Goal: Communication & Community: Participate in discussion

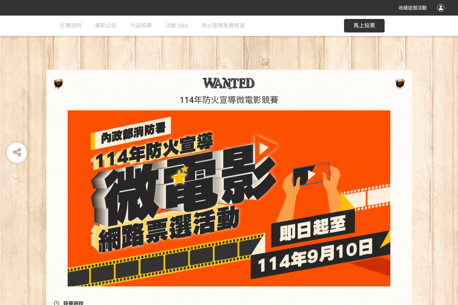
click at [366, 21] on button "馬上投票" at bounding box center [364, 26] width 41 height 14
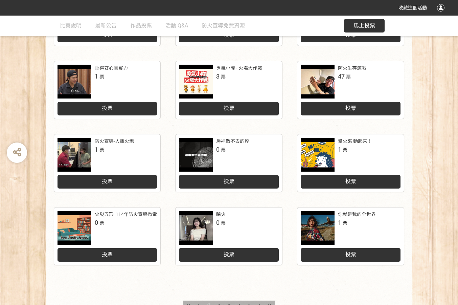
scroll to position [47, 0]
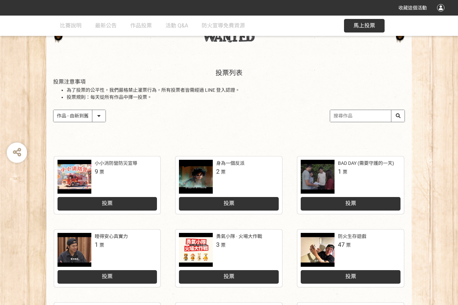
click at [344, 113] on input "search" at bounding box center [367, 116] width 74 height 12
click at [394, 116] on input "火場尋生路" at bounding box center [367, 116] width 74 height 12
type input "火場尋生路"
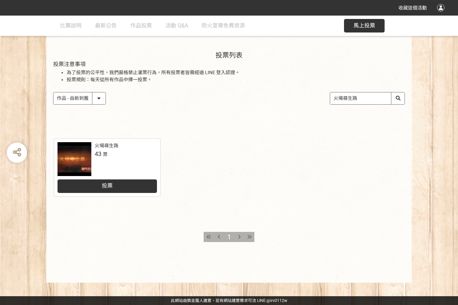
scroll to position [8, 0]
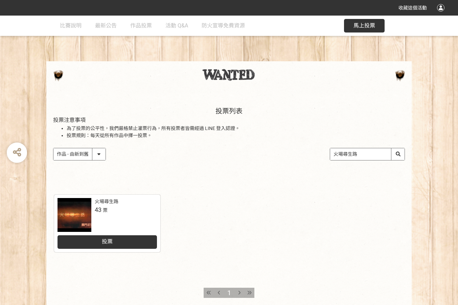
click at [123, 186] on div "投票列表 投票注意事項 為了投票的公平性，我們嚴格禁止灌票行為，所有投票者皆需經過 LINE 登入認證。 投票規則：每天從所有作品中擇一投票。 作品 - 由新…" at bounding box center [229, 172] width 458 height 331
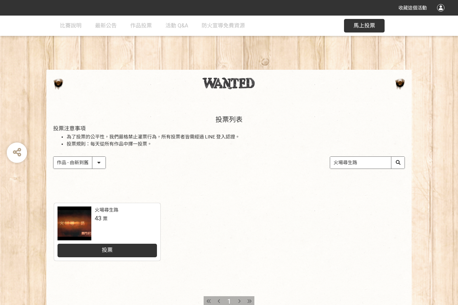
click at [111, 245] on div "投票" at bounding box center [107, 250] width 100 height 14
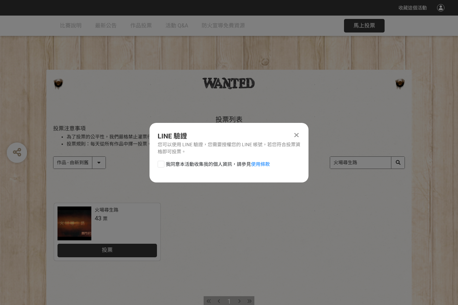
click at [164, 166] on div at bounding box center [161, 164] width 7 height 7
checkbox input "true"
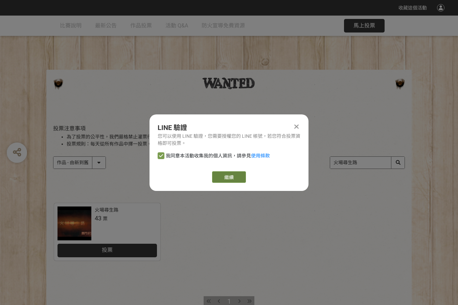
click at [228, 181] on link "繼續" at bounding box center [229, 176] width 34 height 11
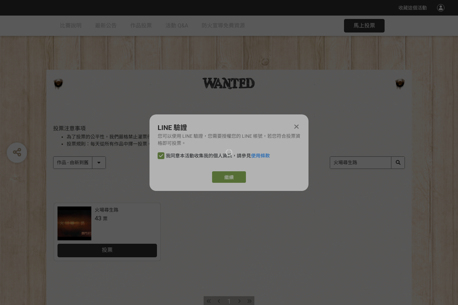
click at [295, 124] on div at bounding box center [229, 152] width 458 height 305
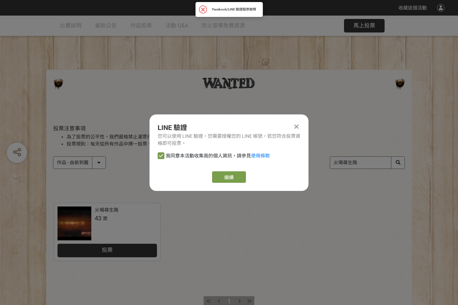
click at [296, 122] on div at bounding box center [296, 126] width 8 height 8
